Goal: Transaction & Acquisition: Obtain resource

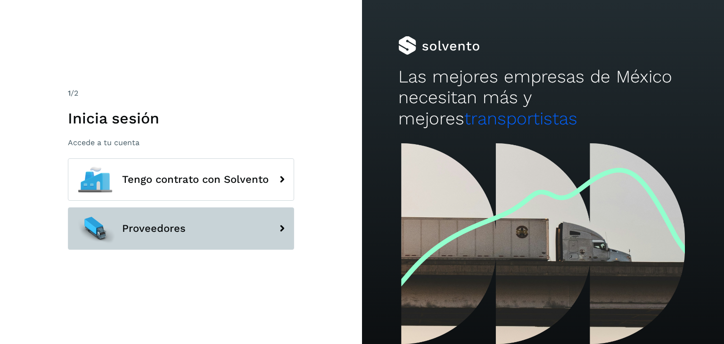
click at [246, 230] on button "Proveedores" at bounding box center [181, 228] width 226 height 42
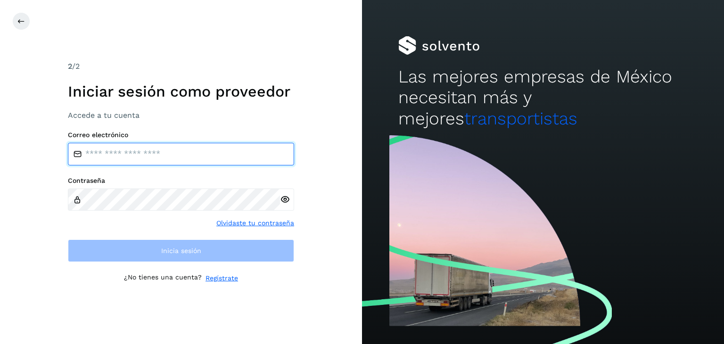
type input "**********"
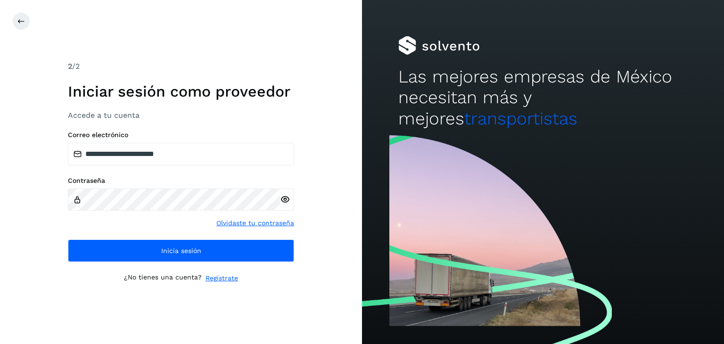
click at [288, 202] on icon at bounding box center [285, 200] width 10 height 10
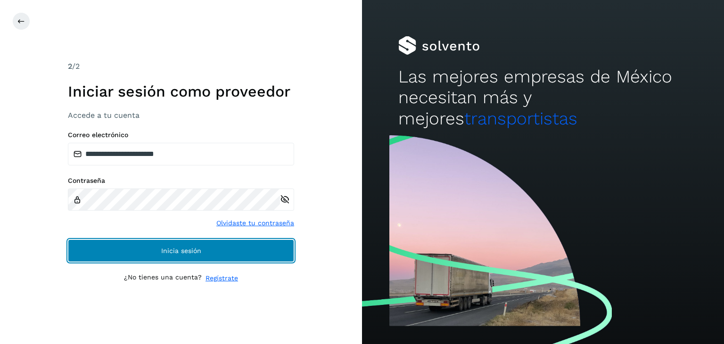
click at [166, 249] on span "Inicia sesión" at bounding box center [181, 250] width 40 height 7
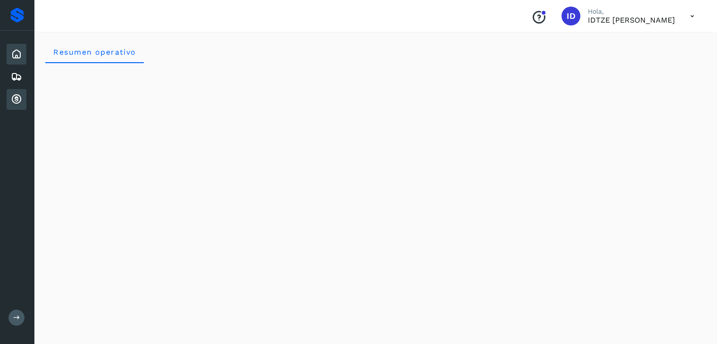
click at [16, 96] on icon at bounding box center [16, 99] width 11 height 11
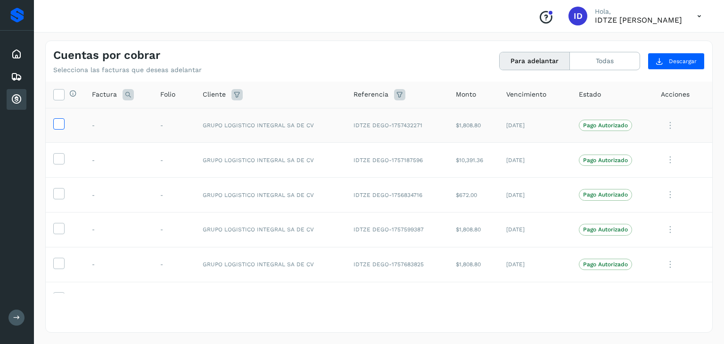
click at [62, 124] on icon at bounding box center [59, 123] width 10 height 10
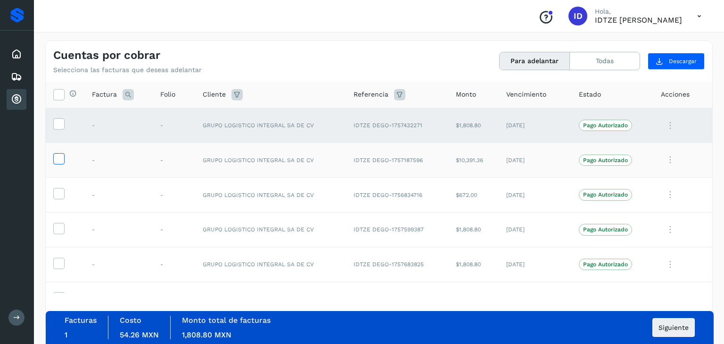
click at [57, 159] on icon at bounding box center [59, 158] width 10 height 10
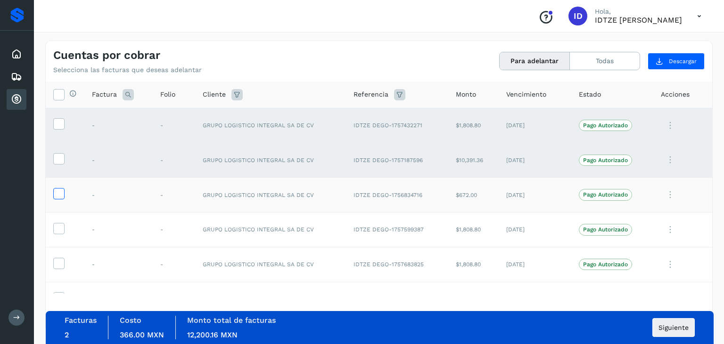
click at [56, 193] on icon at bounding box center [59, 193] width 10 height 10
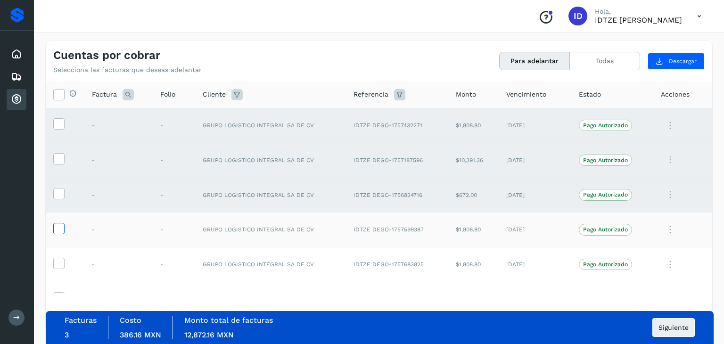
click at [59, 227] on icon at bounding box center [59, 228] width 10 height 10
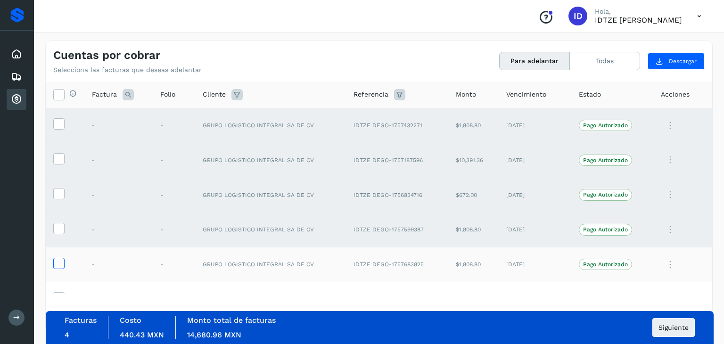
click at [54, 266] on icon at bounding box center [59, 263] width 10 height 10
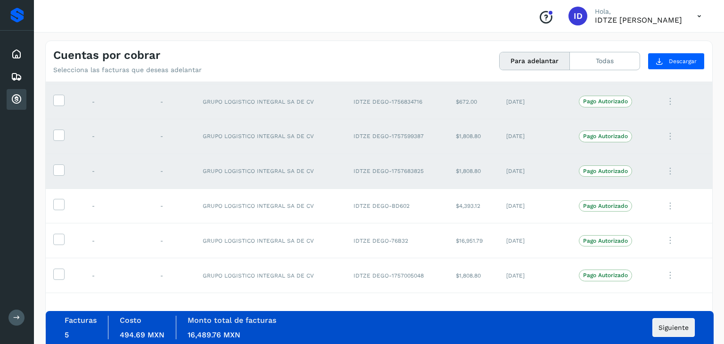
scroll to position [94, 0]
click at [60, 204] on icon at bounding box center [59, 203] width 10 height 10
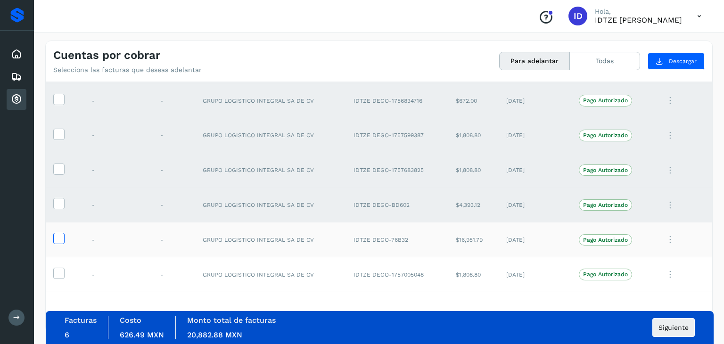
click at [56, 236] on icon at bounding box center [59, 238] width 10 height 10
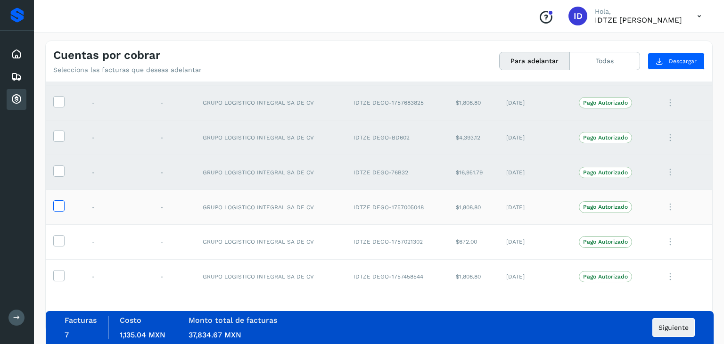
click at [61, 207] on icon at bounding box center [59, 205] width 10 height 10
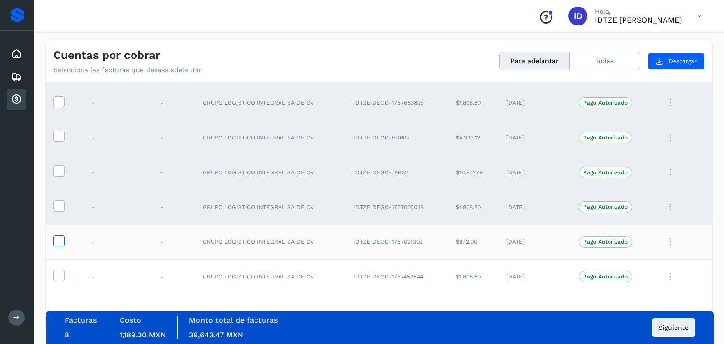
click at [56, 238] on icon at bounding box center [59, 240] width 10 height 10
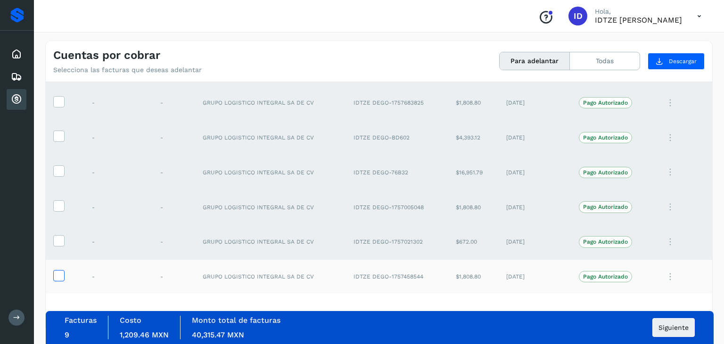
click at [61, 274] on icon at bounding box center [59, 275] width 10 height 10
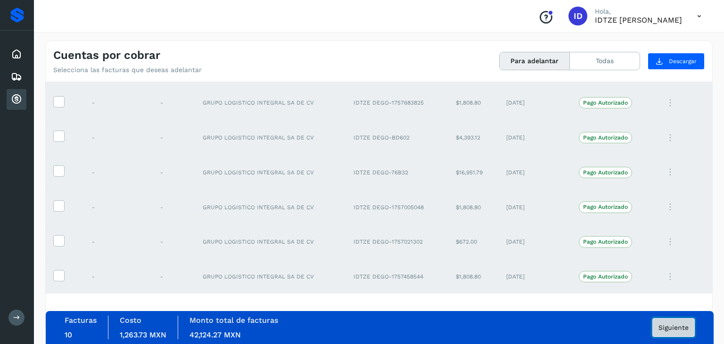
click at [666, 326] on span "Siguiente" at bounding box center [673, 327] width 30 height 7
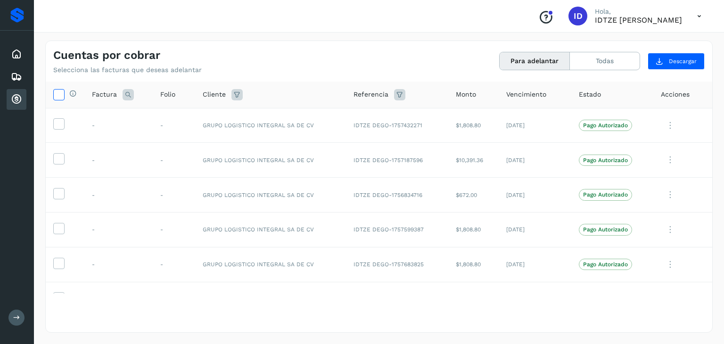
click at [56, 95] on icon at bounding box center [59, 94] width 10 height 10
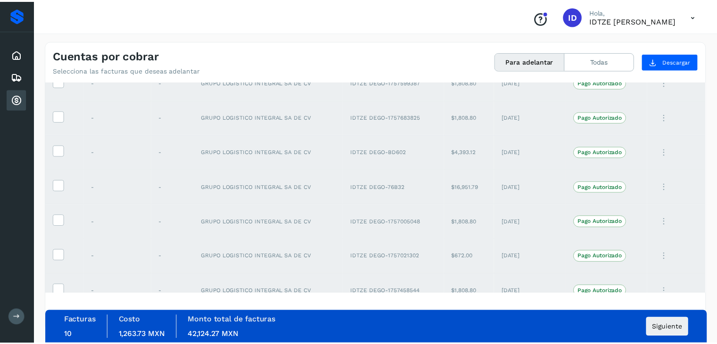
scroll to position [162, 0]
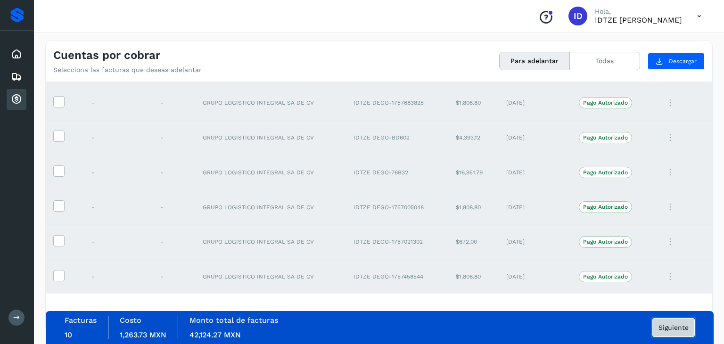
click at [667, 326] on span "Siguiente" at bounding box center [673, 327] width 30 height 7
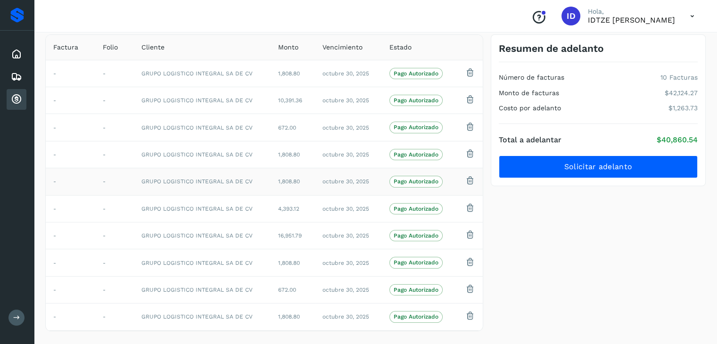
scroll to position [69, 0]
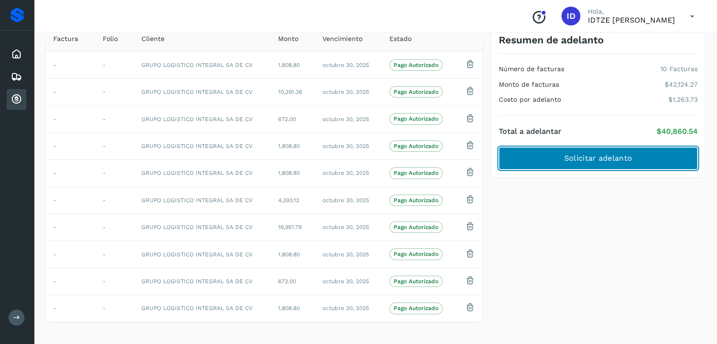
click at [600, 160] on span "Solicitar adelanto" at bounding box center [598, 158] width 68 height 10
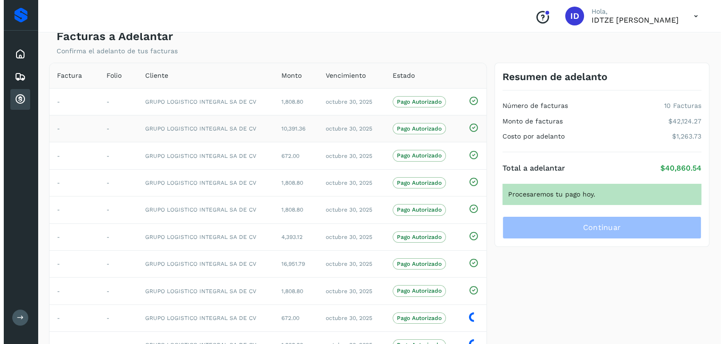
scroll to position [0, 0]
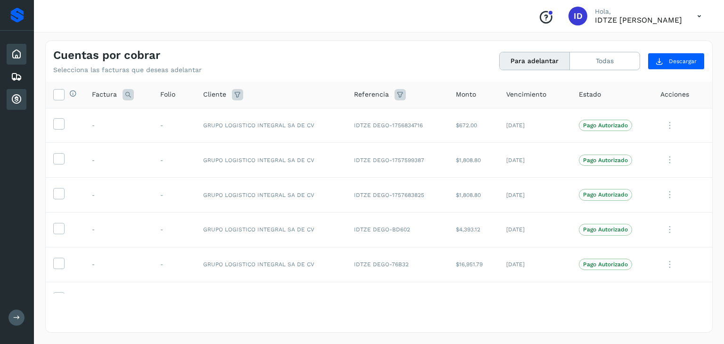
click at [16, 49] on icon at bounding box center [16, 54] width 11 height 11
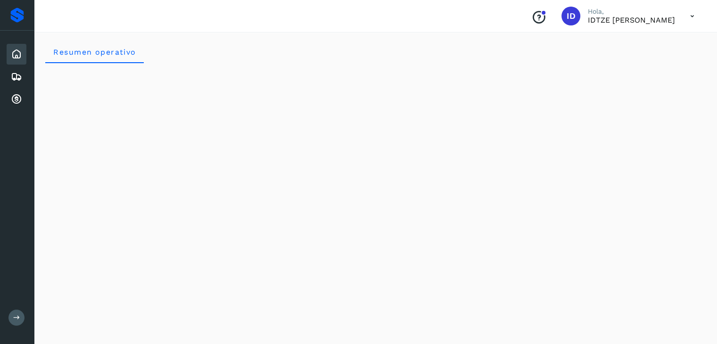
click at [15, 49] on icon at bounding box center [16, 54] width 11 height 11
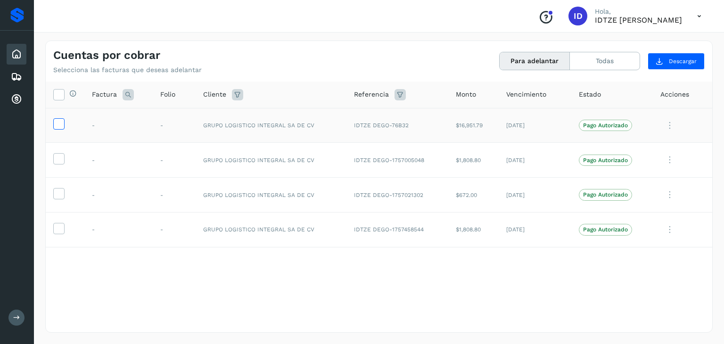
click at [64, 125] on label at bounding box center [58, 123] width 11 height 11
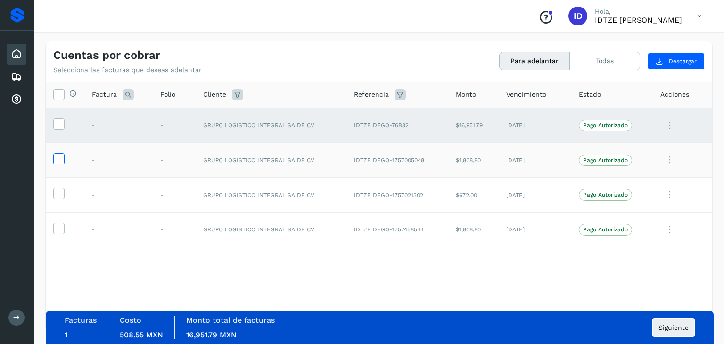
click at [59, 156] on icon at bounding box center [59, 158] width 10 height 10
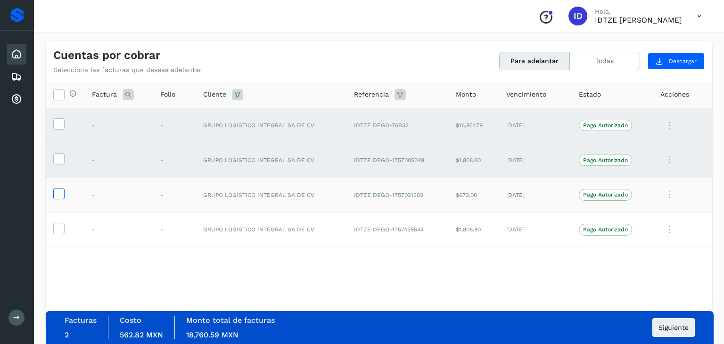
click at [58, 195] on icon at bounding box center [59, 193] width 10 height 10
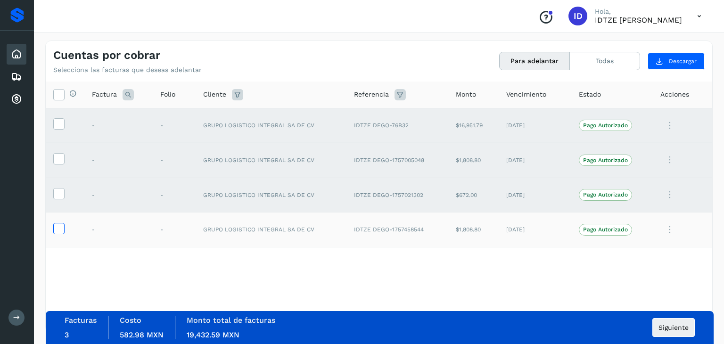
click at [60, 229] on icon at bounding box center [59, 228] width 10 height 10
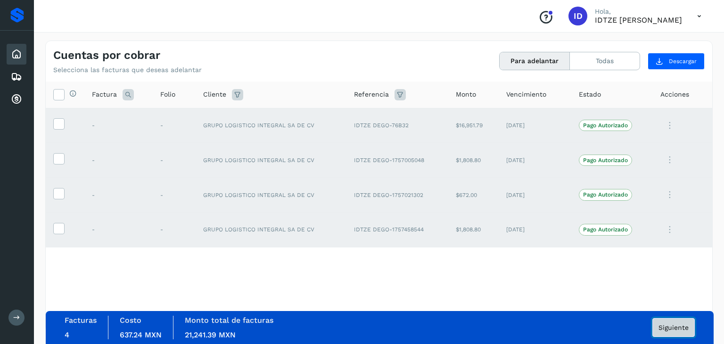
click at [686, 329] on span "Siguiente" at bounding box center [673, 327] width 30 height 7
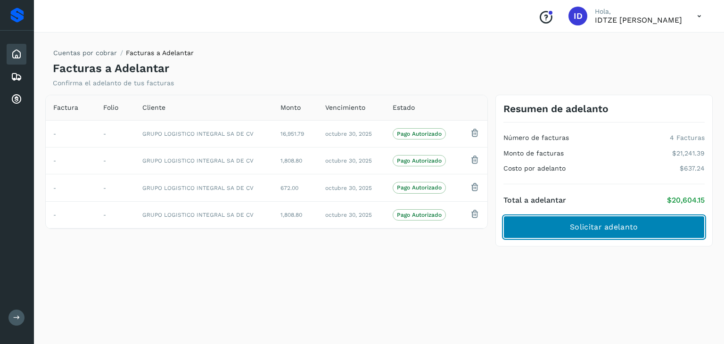
click at [609, 223] on span "Solicitar adelanto" at bounding box center [604, 227] width 68 height 10
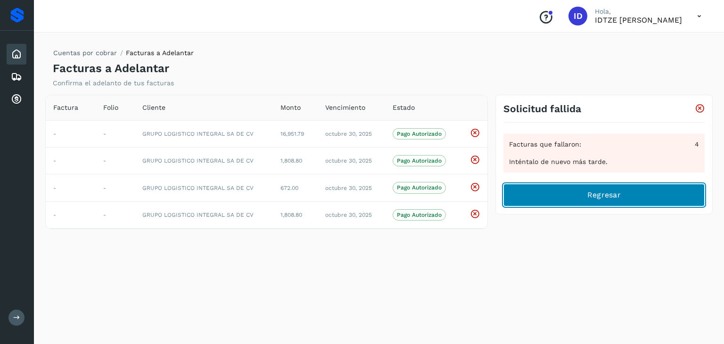
click at [603, 198] on span "Regresar" at bounding box center [603, 195] width 33 height 10
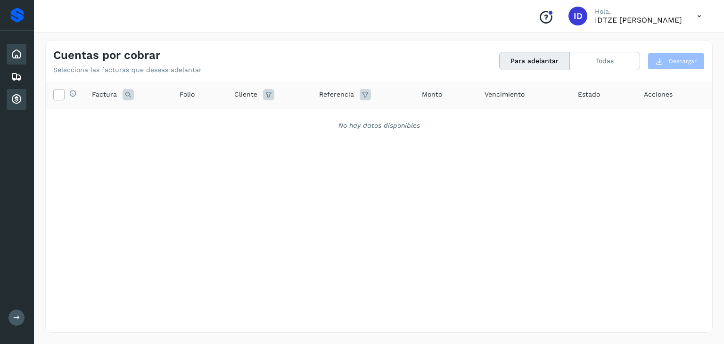
click at [15, 99] on icon at bounding box center [16, 99] width 11 height 11
click at [16, 98] on icon at bounding box center [16, 99] width 11 height 11
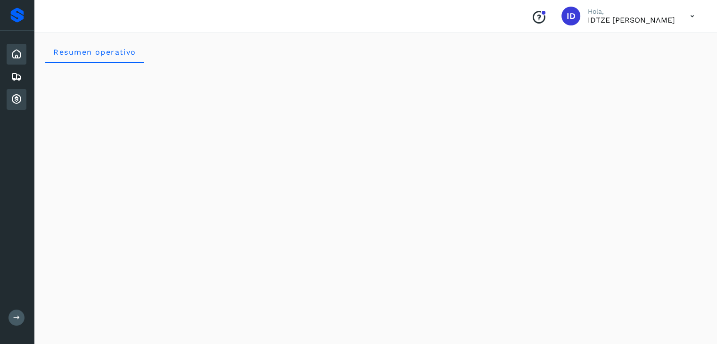
click at [17, 98] on icon at bounding box center [16, 99] width 11 height 11
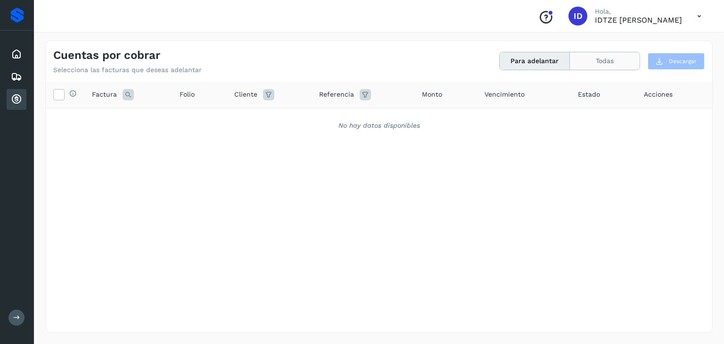
click at [618, 65] on button "Todas" at bounding box center [605, 60] width 70 height 17
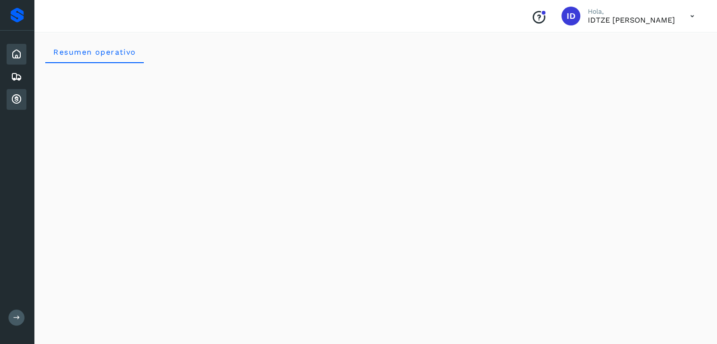
click at [16, 96] on icon at bounding box center [16, 99] width 11 height 11
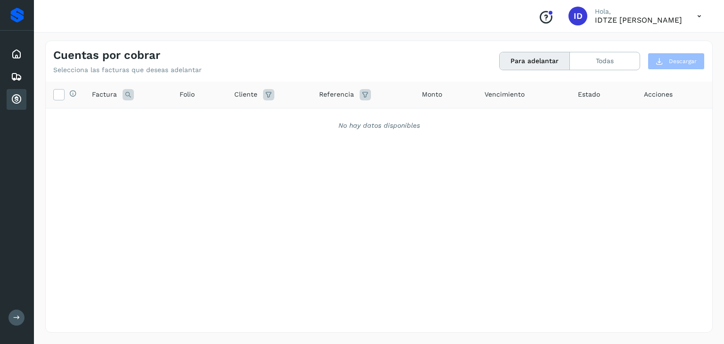
click at [525, 97] on div "Vencimiento" at bounding box center [523, 95] width 78 height 10
click at [650, 90] on span "Acciones" at bounding box center [658, 95] width 29 height 10
click at [595, 92] on span "Estado" at bounding box center [589, 95] width 22 height 10
click at [268, 95] on icon at bounding box center [268, 94] width 11 height 11
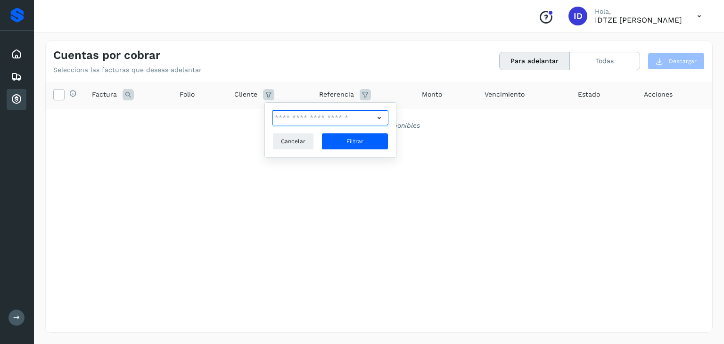
click at [285, 115] on input "text" at bounding box center [323, 117] width 102 height 15
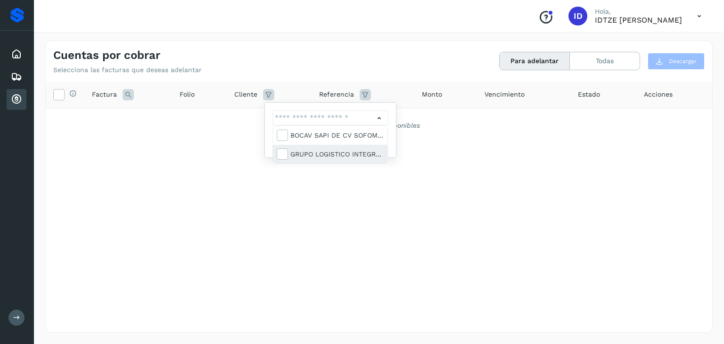
click at [318, 155] on div "GRUPO LOGISTICO INTEGRAL SA DE CV" at bounding box center [336, 154] width 93 height 10
type input "**********"
click at [340, 185] on div at bounding box center [362, 172] width 724 height 344
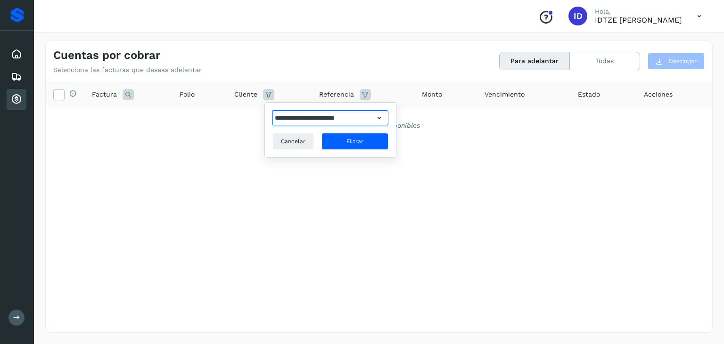
click at [338, 115] on input "**********" at bounding box center [323, 117] width 102 height 15
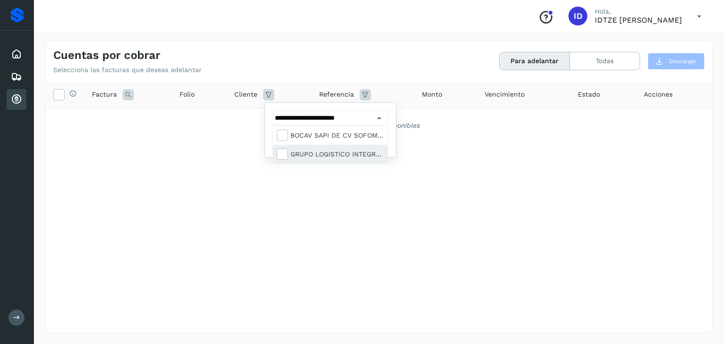
click at [316, 153] on div "GRUPO LOGISTICO INTEGRAL SA DE CV" at bounding box center [336, 154] width 93 height 10
click at [283, 153] on icon at bounding box center [281, 153] width 9 height 9
type input "**********"
click at [278, 186] on div at bounding box center [362, 172] width 724 height 344
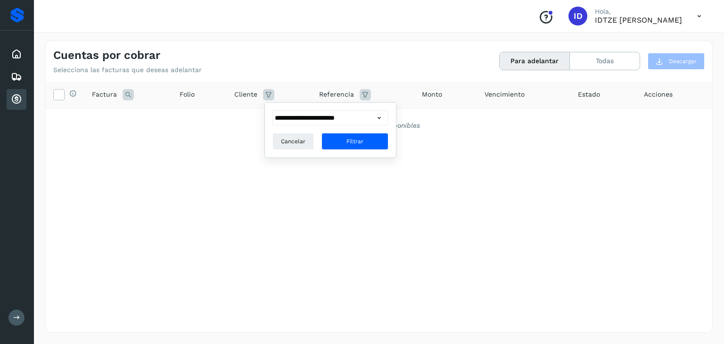
click at [436, 167] on div "**********" at bounding box center [379, 188] width 666 height 212
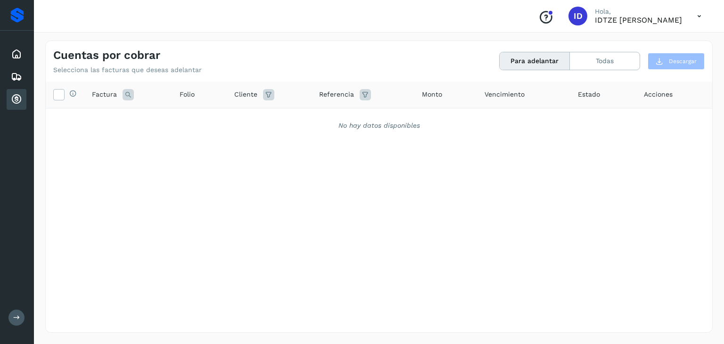
click at [128, 95] on icon at bounding box center [127, 94] width 11 height 11
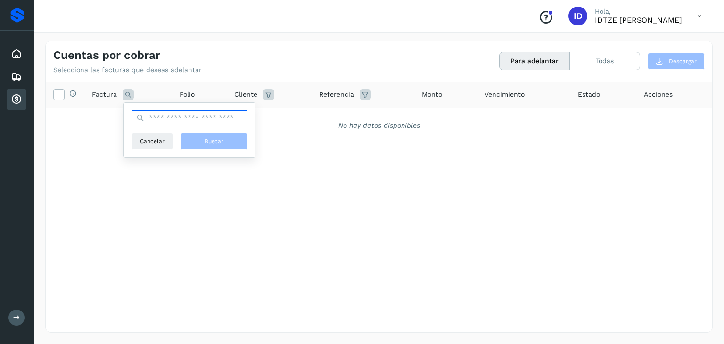
click at [160, 114] on input "text" at bounding box center [189, 117] width 116 height 15
click at [217, 224] on div "Selecciona todas las facturas disponibles para adelanto Factura Cancelar Buscar…" at bounding box center [379, 188] width 666 height 212
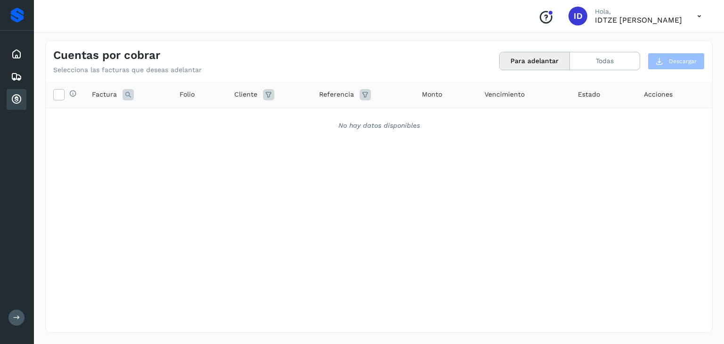
click at [438, 97] on span "Monto" at bounding box center [432, 95] width 20 height 10
click at [489, 96] on span "Vencimiento" at bounding box center [504, 95] width 40 height 10
click at [604, 57] on button "Todas" at bounding box center [605, 60] width 70 height 17
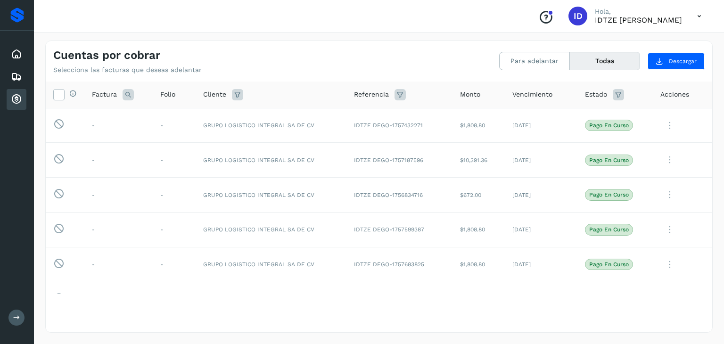
click at [460, 95] on span "Monto" at bounding box center [470, 95] width 20 height 10
click at [520, 94] on span "Vencimiento" at bounding box center [532, 95] width 40 height 10
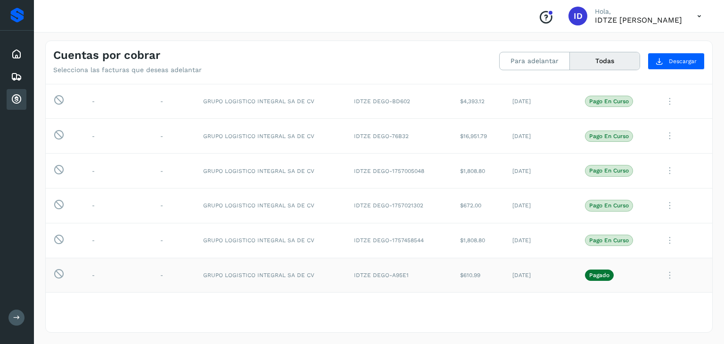
scroll to position [94, 0]
